Goal: Transaction & Acquisition: Purchase product/service

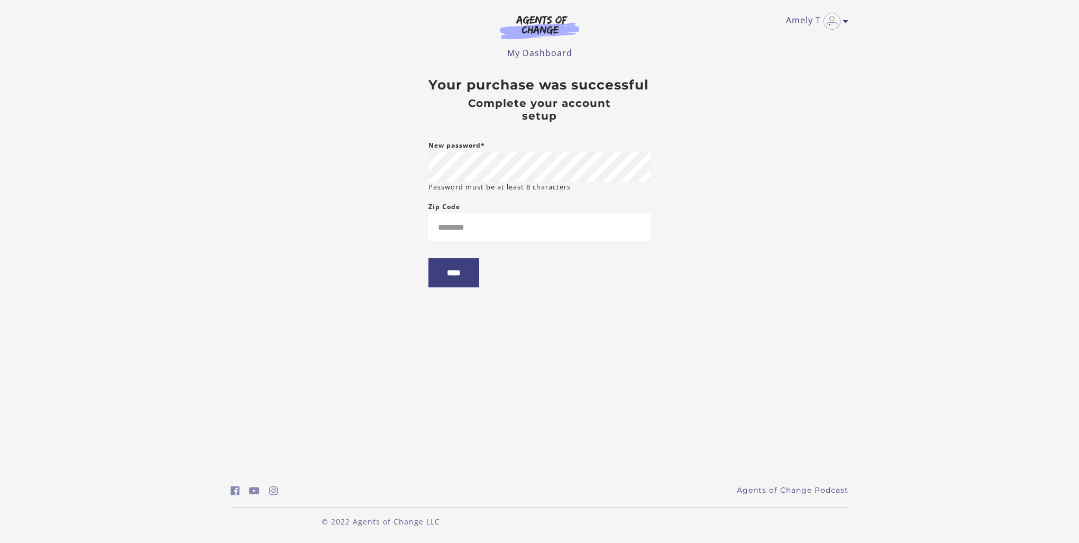
click at [712, 147] on body "Skip to main content Amely T My Account Support Sign Out Toggle menu Menu My Da…" at bounding box center [539, 271] width 1079 height 543
click at [534, 234] on input "Zip Code" at bounding box center [539, 227] width 222 height 28
type input "*****"
click at [540, 358] on body "Skip to main content Amely T My Account Support Sign Out Toggle menu Menu My Da…" at bounding box center [539, 271] width 1079 height 543
click at [457, 271] on input "****" at bounding box center [453, 272] width 51 height 29
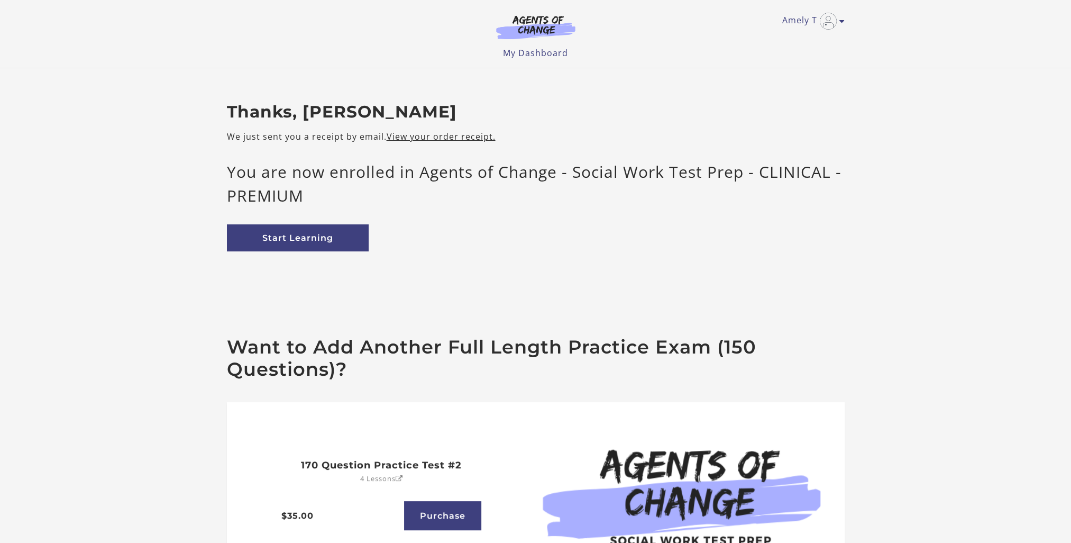
click at [306, 255] on div "Thanks, Amely T We just sent you a receipt by email. View your order receipt. Y…" at bounding box center [535, 185] width 635 height 166
click at [305, 243] on link "Start Learning" at bounding box center [298, 237] width 142 height 27
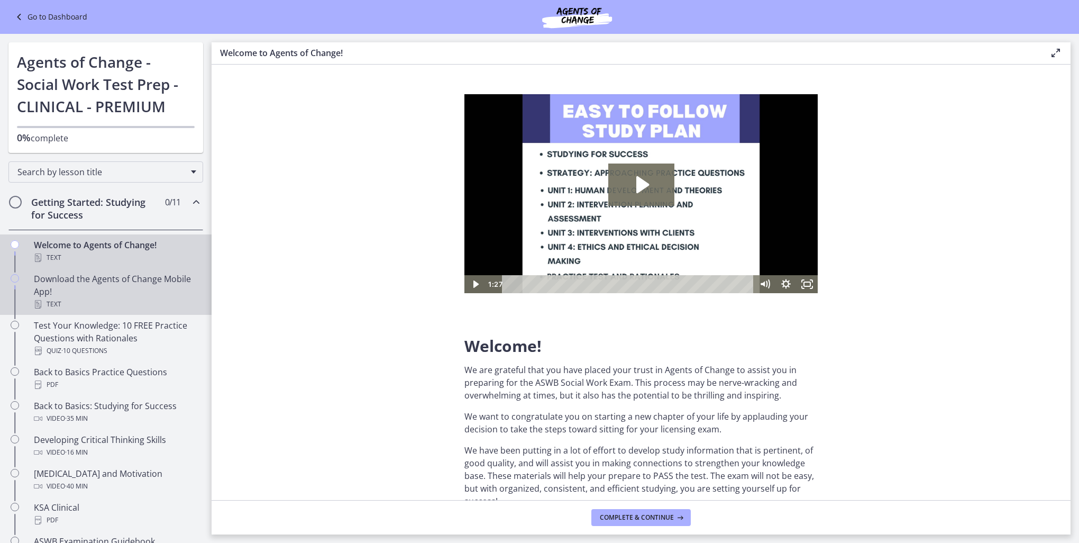
click at [134, 285] on div "Download the Agents of Change Mobile App! Text" at bounding box center [116, 291] width 165 height 38
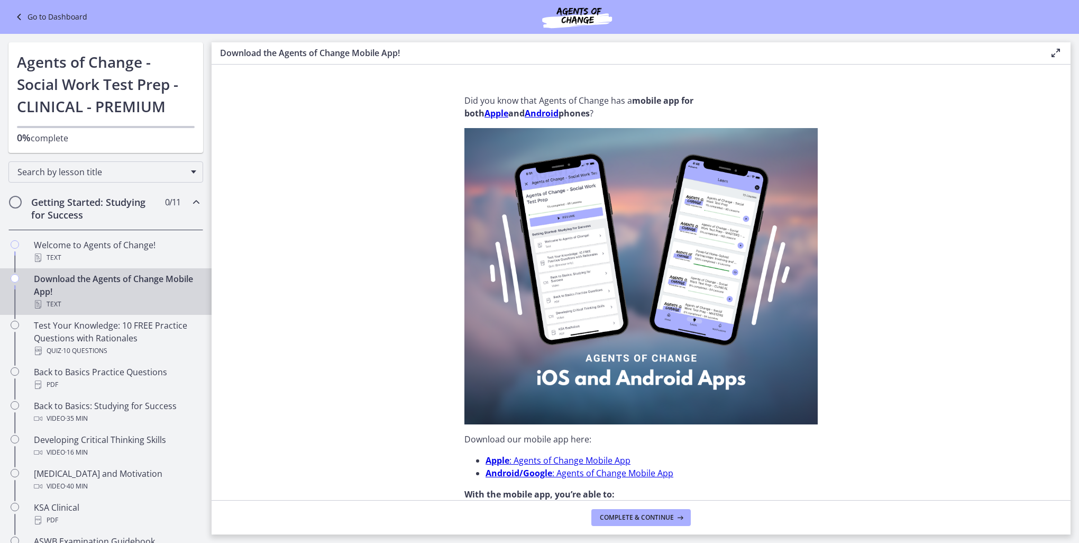
scroll to position [176, 0]
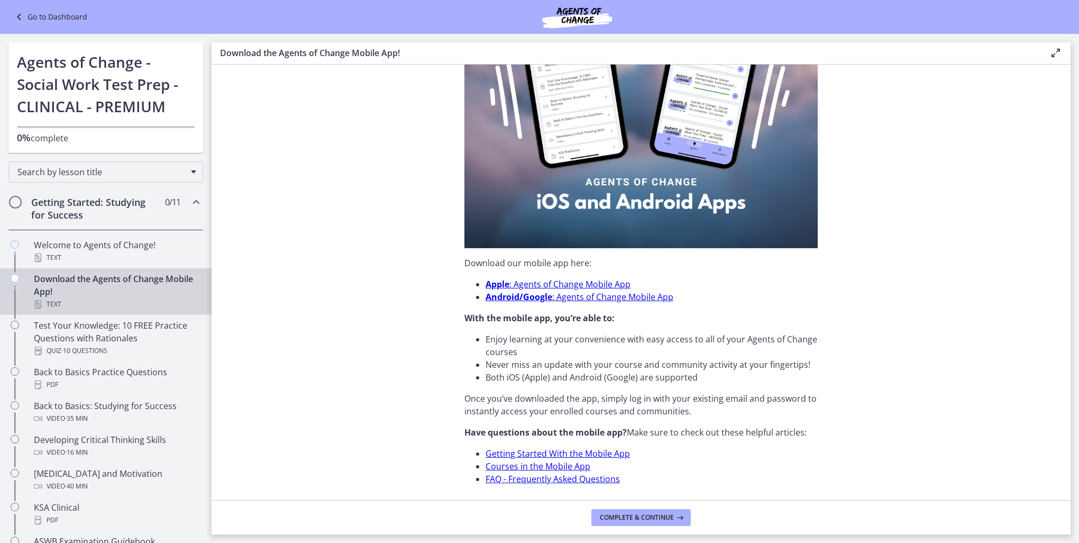
click at [515, 285] on link "Apple : Agents of Change Mobile App" at bounding box center [558, 284] width 145 height 12
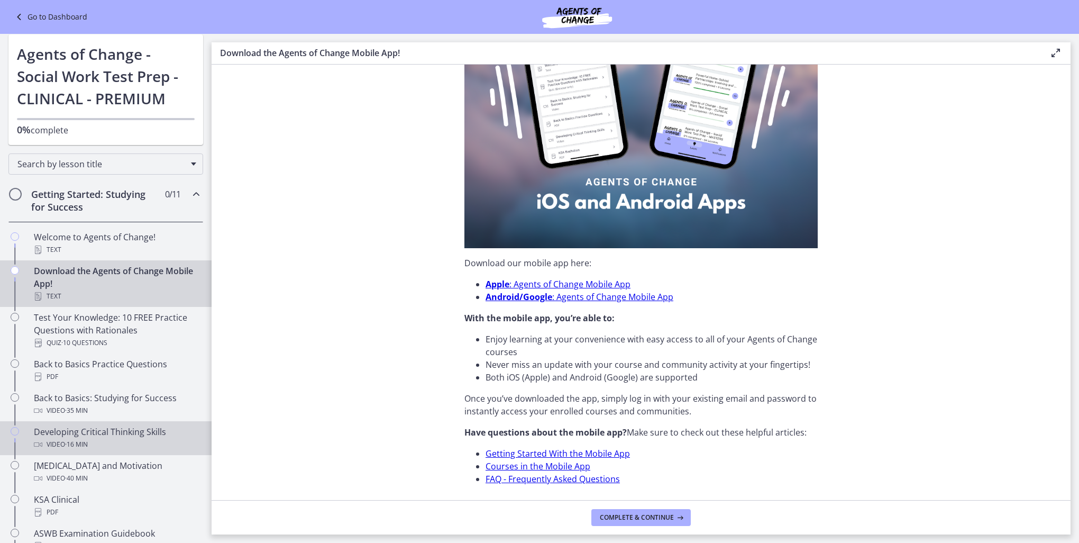
scroll to position [0, 0]
